Goal: Task Accomplishment & Management: Manage account settings

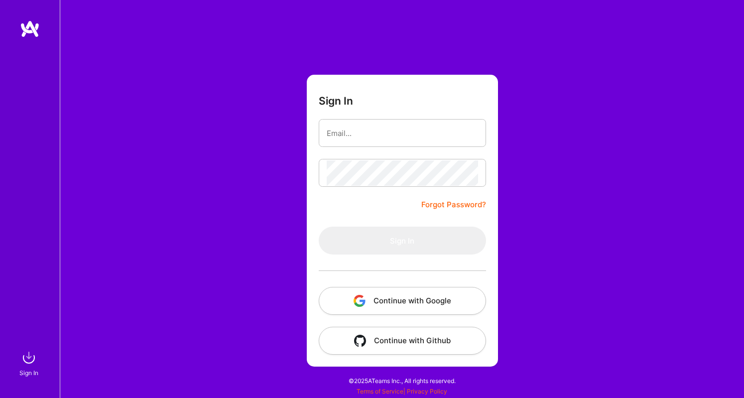
drag, startPoint x: 0, startPoint y: 0, endPoint x: 402, endPoint y: 297, distance: 500.1
click at [402, 297] on button "Continue with Google" at bounding box center [402, 301] width 167 height 28
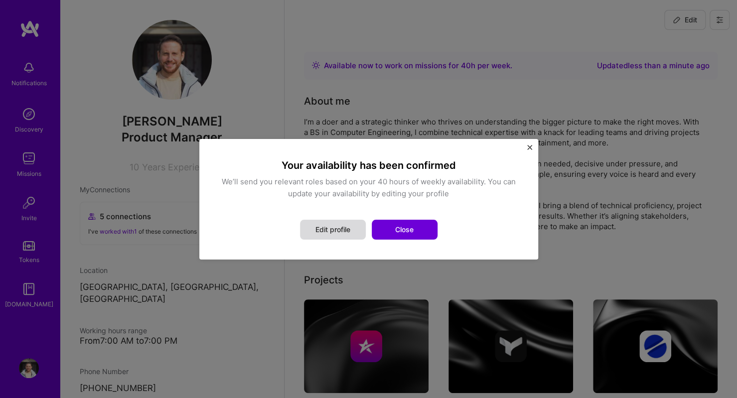
click at [332, 231] on button "Edit profile" at bounding box center [333, 230] width 66 height 20
select select "AR"
select select "Right Now"
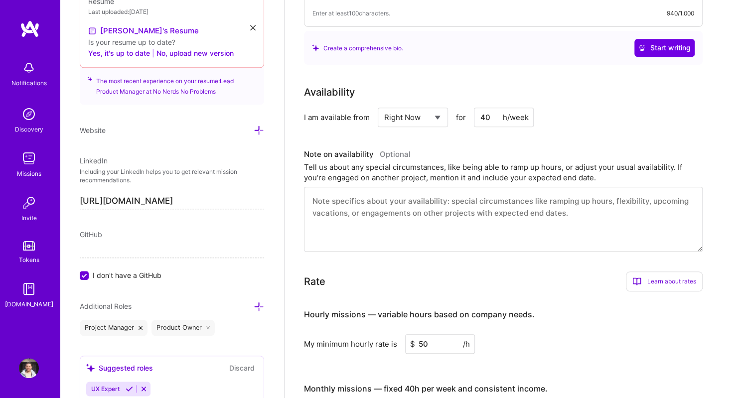
scroll to position [227, 0]
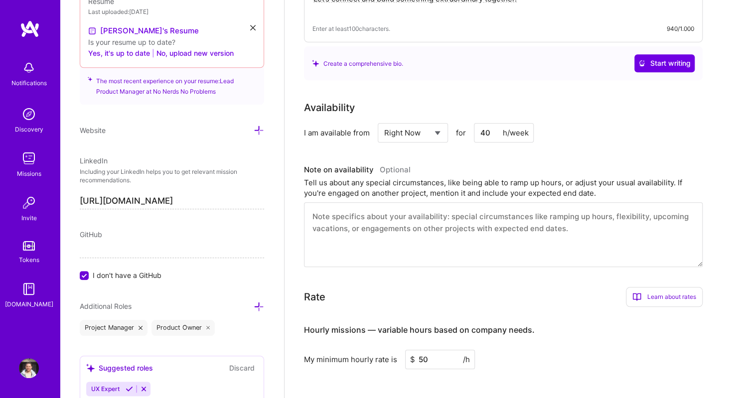
drag, startPoint x: 492, startPoint y: 133, endPoint x: 468, endPoint y: 130, distance: 23.6
click at [473, 132] on div "Select... Right Now Future Date Not Available for 40 h/week" at bounding box center [456, 132] width 156 height 19
type input "20"
click at [497, 151] on div "Availability I am available from Select... Right Now Future Date Not Available …" at bounding box center [510, 183] width 413 height 167
click at [429, 138] on select "Select... Right Now Future Date Not Available" at bounding box center [412, 132] width 57 height 25
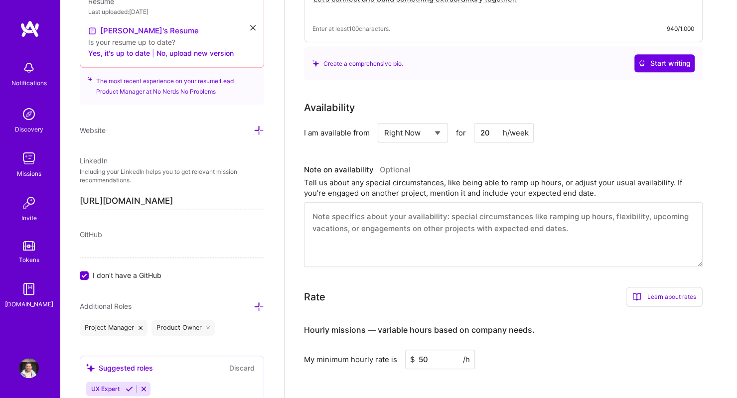
select select "Future Date"
click at [384, 120] on select "Select... Right Now Future Date Not Available" at bounding box center [412, 132] width 57 height 25
click at [488, 133] on input "[DATE]" at bounding box center [498, 132] width 49 height 19
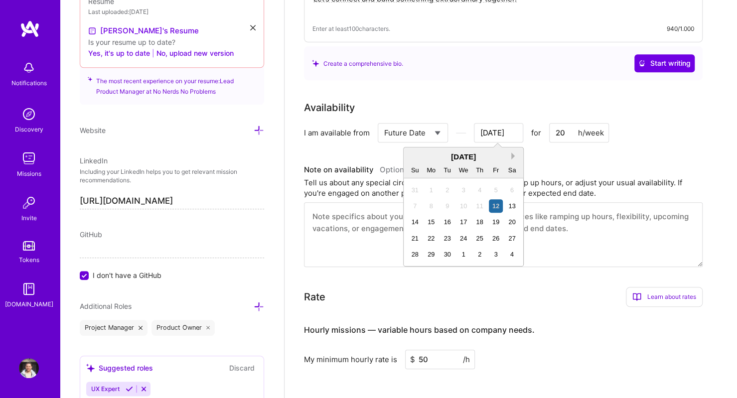
click at [512, 152] on button "Next Month" at bounding box center [514, 155] width 7 height 7
click at [430, 207] on div "3" at bounding box center [430, 205] width 13 height 13
type input "[DATE]"
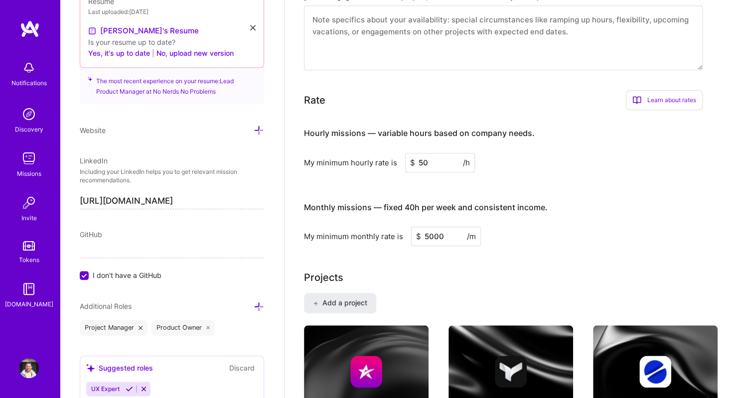
scroll to position [426, 0]
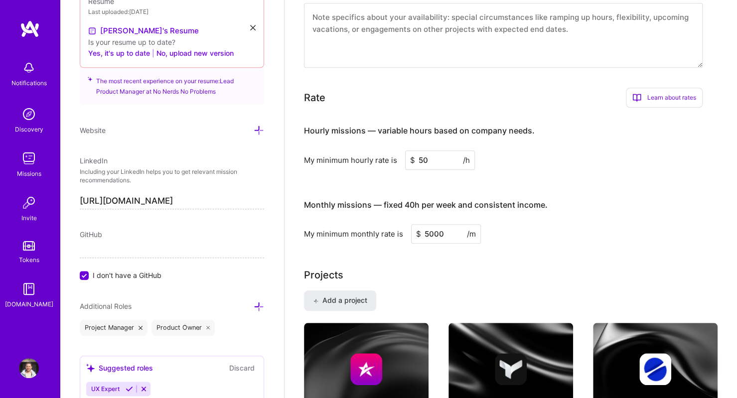
drag, startPoint x: 451, startPoint y: 233, endPoint x: 393, endPoint y: 225, distance: 59.3
click at [395, 225] on div "My minimum monthly rate is $ 5000 /m" at bounding box center [503, 233] width 399 height 19
drag, startPoint x: 451, startPoint y: 232, endPoint x: 390, endPoint y: 221, distance: 62.2
click at [394, 222] on div "Monthly missions — fixed 40h per week and consistent income. My minimum monthly…" at bounding box center [503, 217] width 399 height 54
type input "8000"
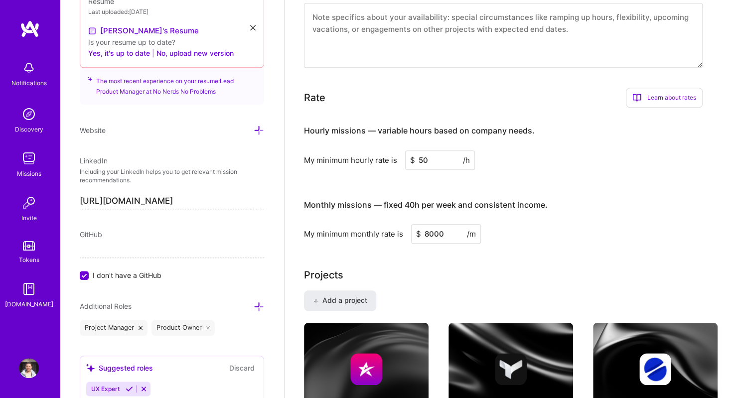
click at [418, 273] on div "Projects" at bounding box center [510, 275] width 413 height 15
click at [472, 195] on div "Monthly missions — fixed 40h per week and consistent income." at bounding box center [426, 205] width 244 height 31
click at [438, 157] on input "50" at bounding box center [440, 159] width 70 height 19
click at [525, 186] on div "Hourly missions — variable hours based on company needs. My minimum hourly rate…" at bounding box center [503, 180] width 399 height 128
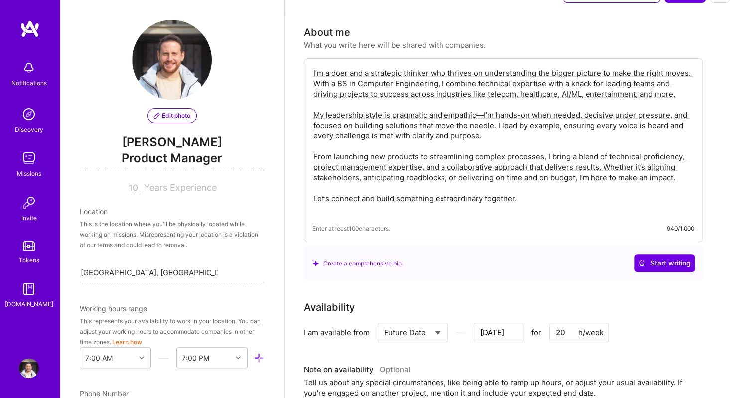
scroll to position [0, 0]
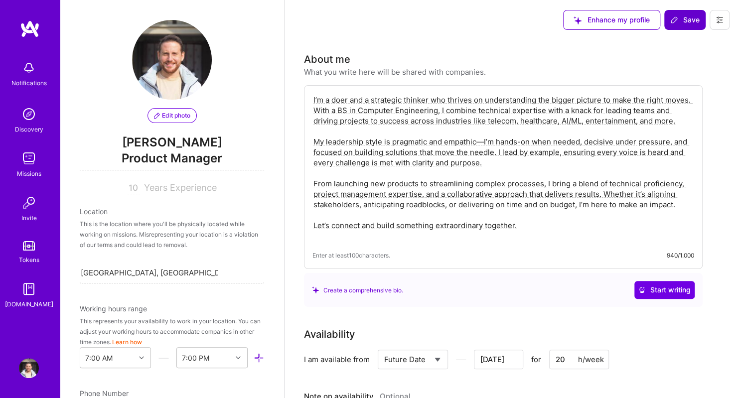
click at [684, 18] on span "Save" at bounding box center [684, 20] width 29 height 10
